Goal: Transaction & Acquisition: Purchase product/service

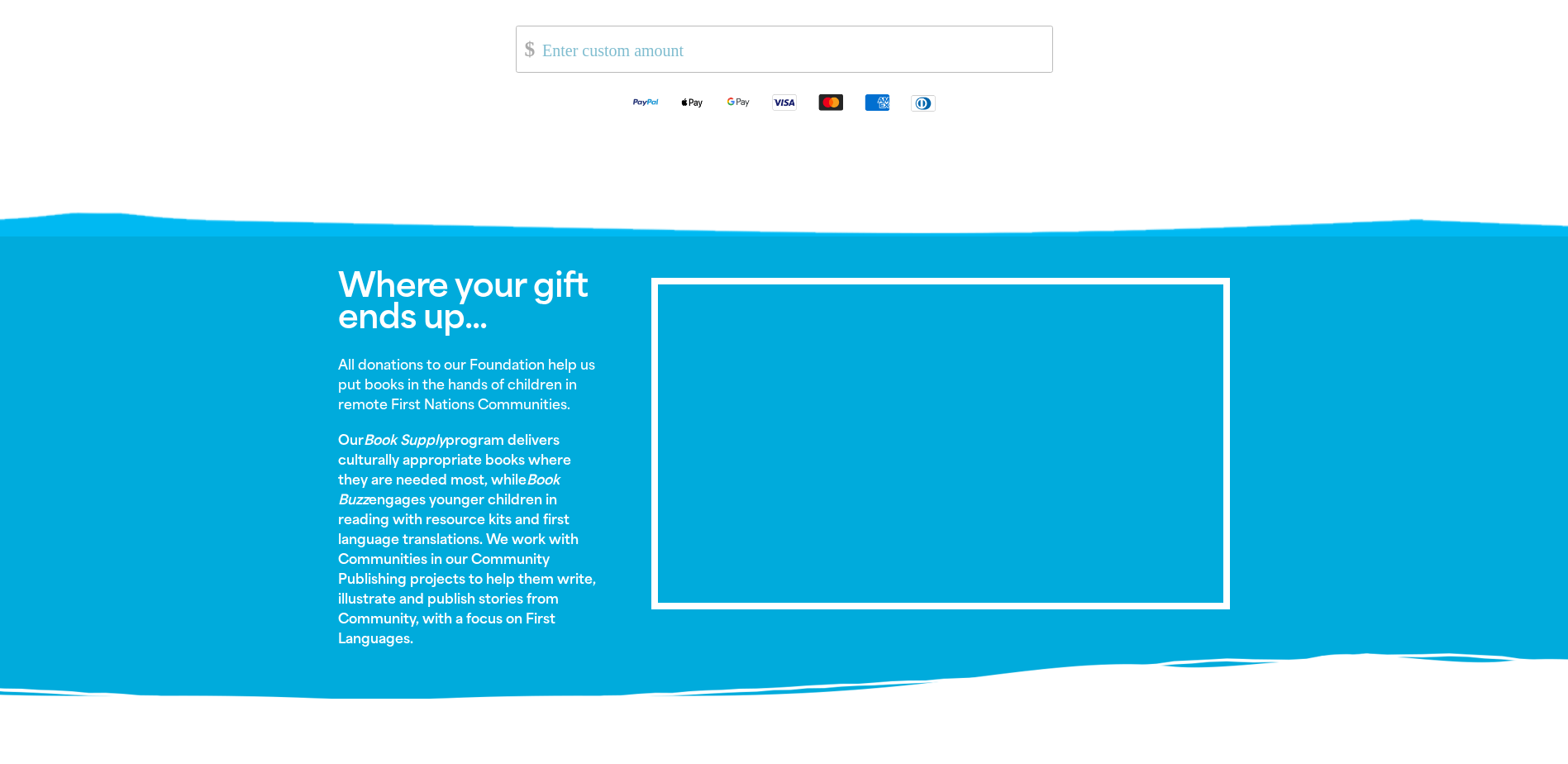
scroll to position [826, 0]
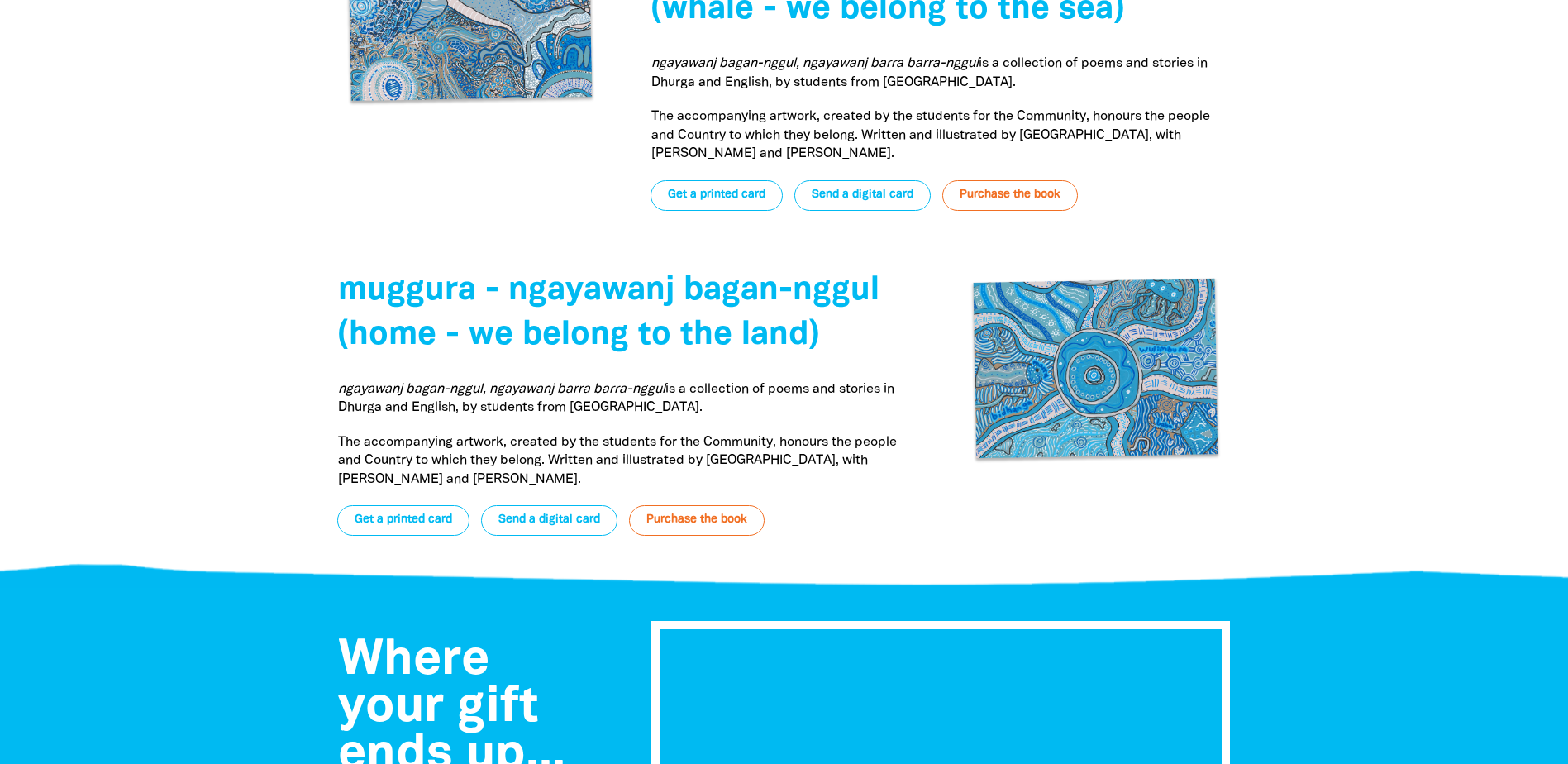
scroll to position [6389, 0]
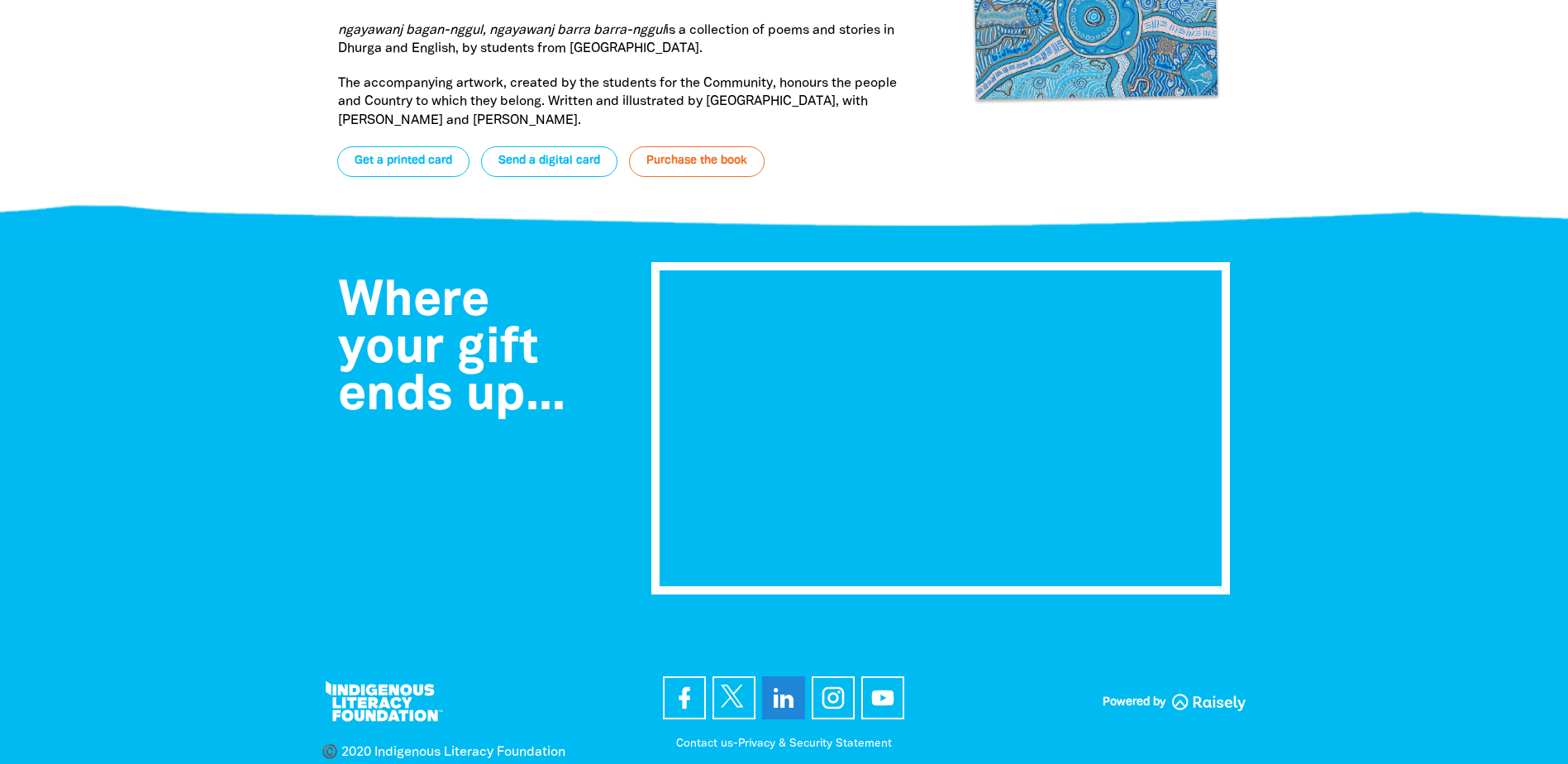
click at [791, 688] on icon at bounding box center [783, 697] width 20 height 20
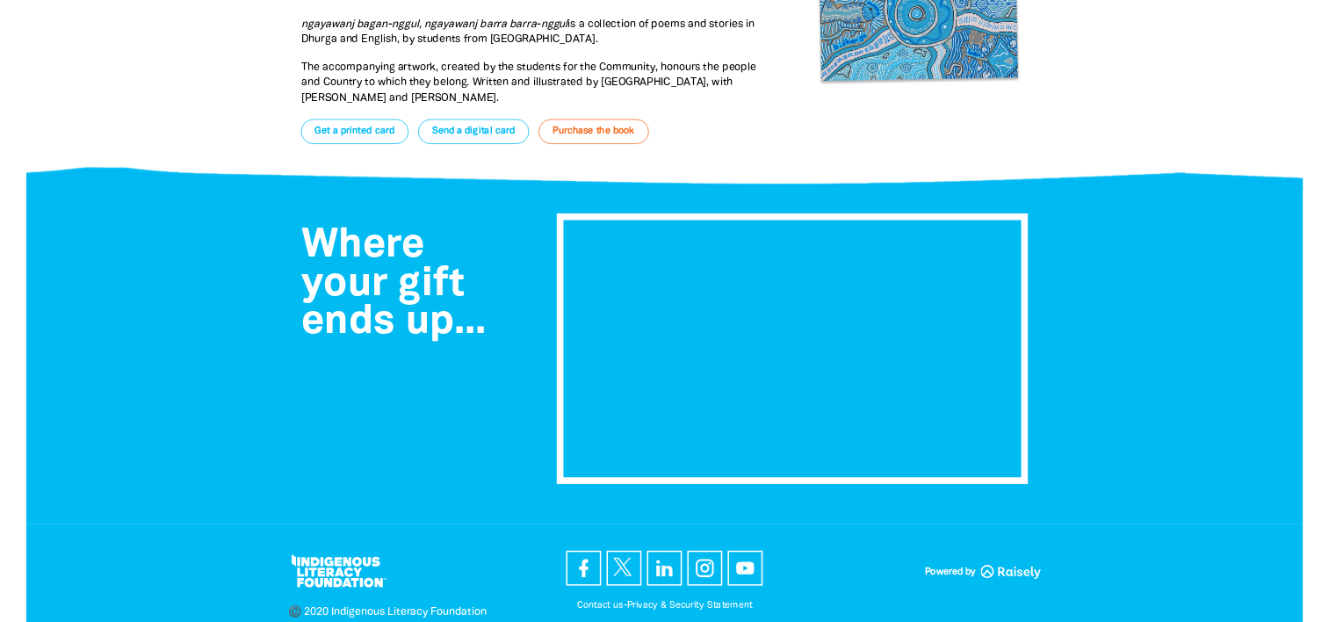
scroll to position [6761, 0]
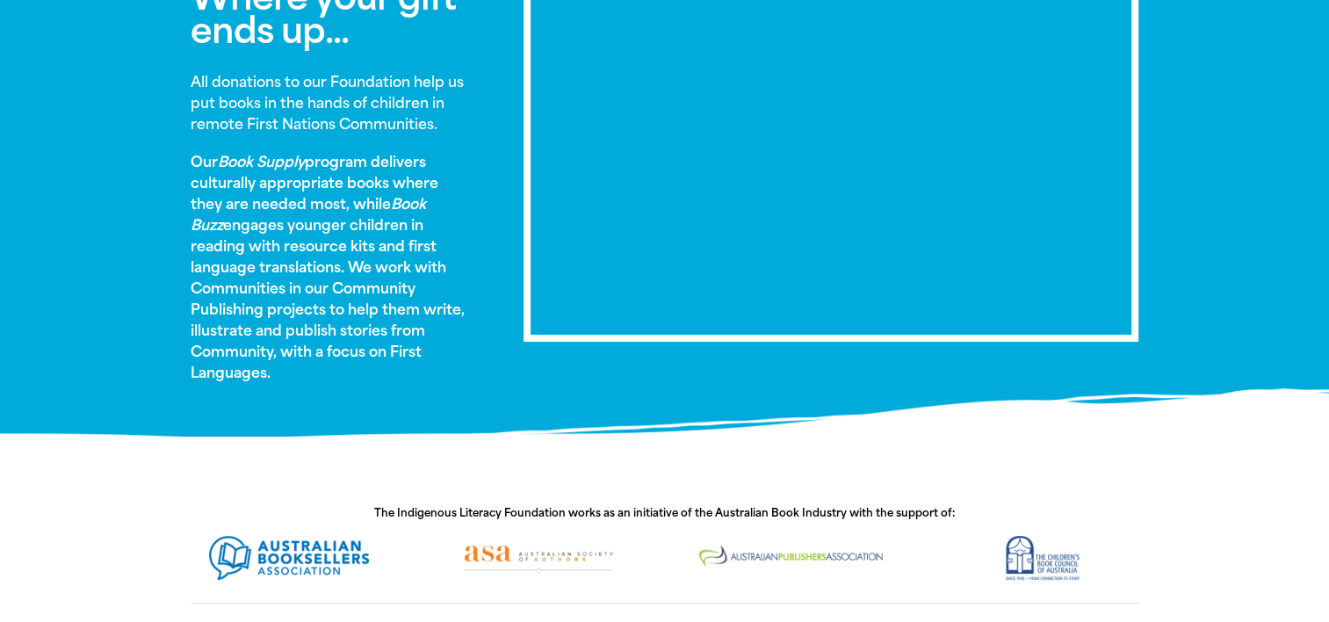
scroll to position [1000, 0]
